Goal: Find specific page/section: Find specific page/section

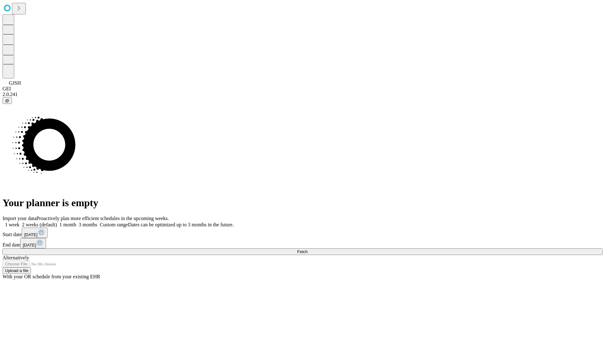
click at [308, 250] on span "Fetch" at bounding box center [302, 252] width 10 height 5
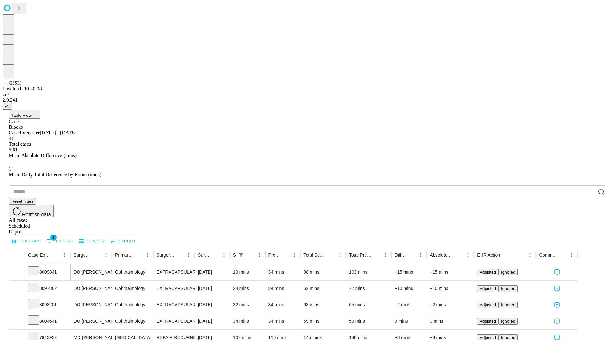
click at [37, 268] on icon at bounding box center [34, 271] width 6 height 6
